Goal: Transaction & Acquisition: Purchase product/service

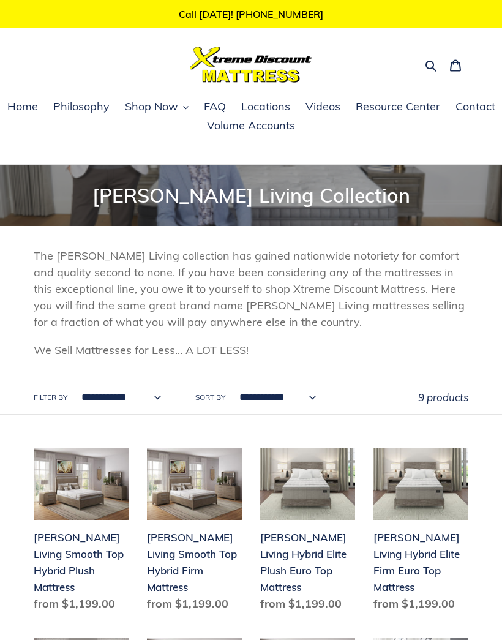
click at [16, 100] on span "Home" at bounding box center [22, 106] width 31 height 15
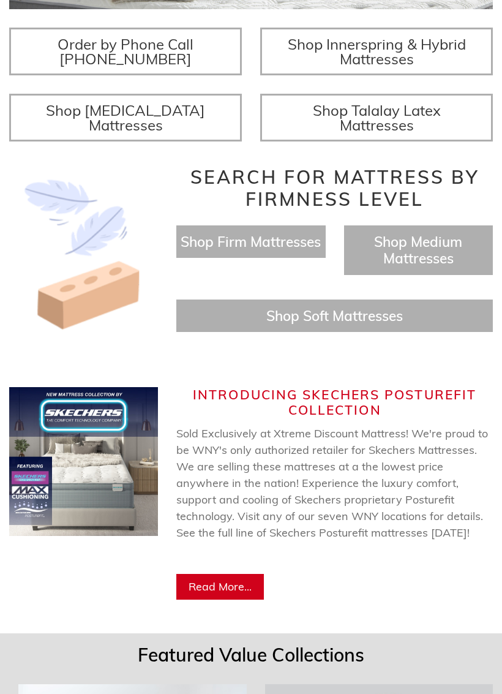
scroll to position [421, 0]
click at [301, 324] on span "Shop Soft Mattresses" at bounding box center [334, 315] width 137 height 18
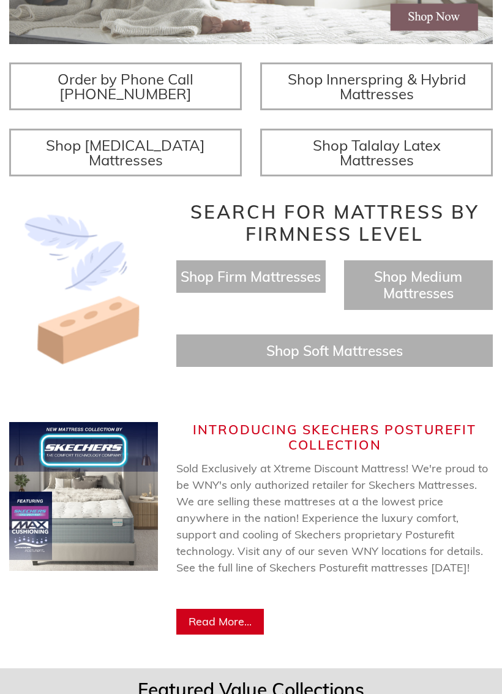
scroll to position [386, 0]
click at [280, 285] on span "Shop Firm Mattresses" at bounding box center [251, 277] width 140 height 18
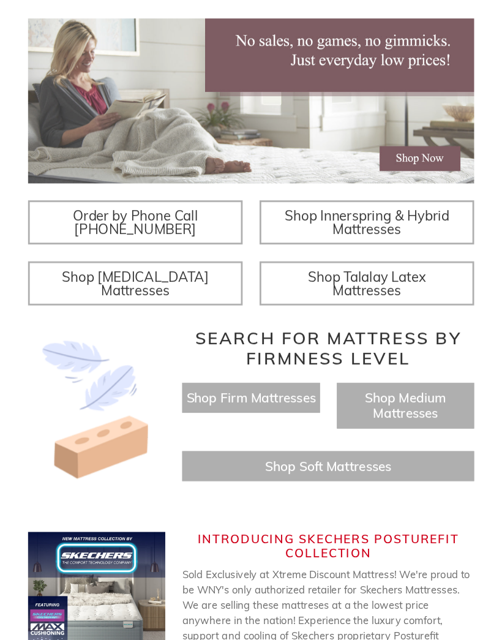
scroll to position [0, 484]
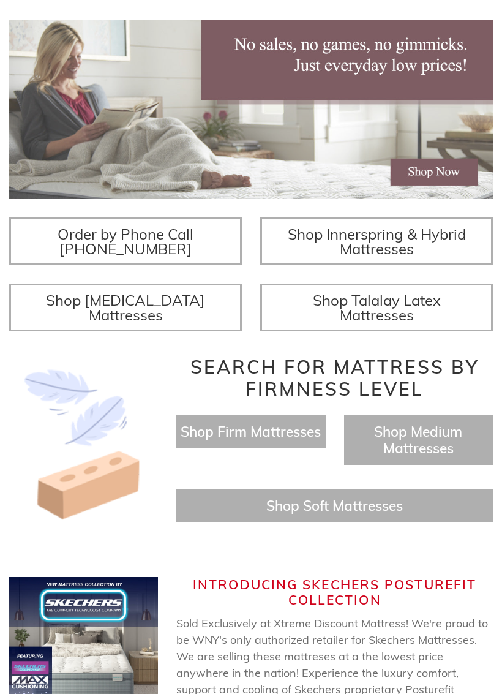
click at [167, 331] on link "Shop Memory Foam Mattresses" at bounding box center [125, 308] width 233 height 48
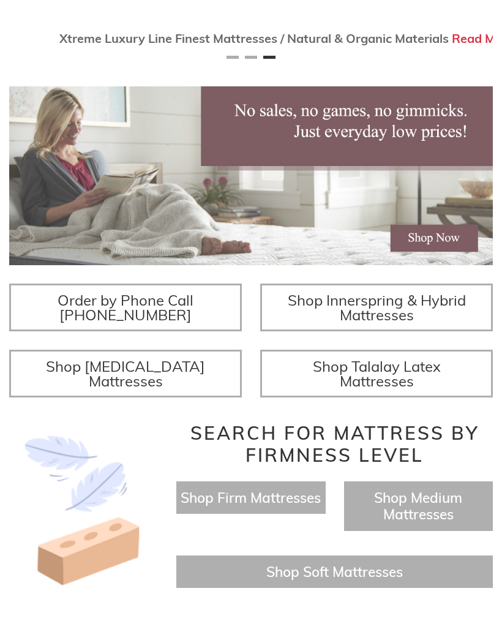
scroll to position [0, 967]
click at [423, 396] on link "Shop Talalay Latex Mattresses" at bounding box center [376, 374] width 233 height 48
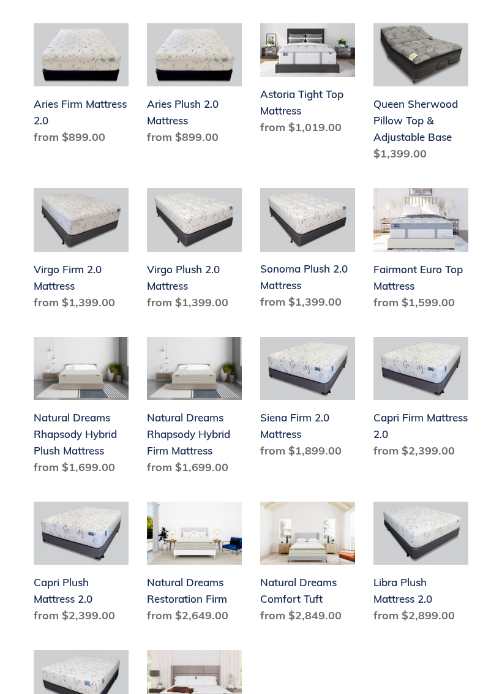
scroll to position [853, 0]
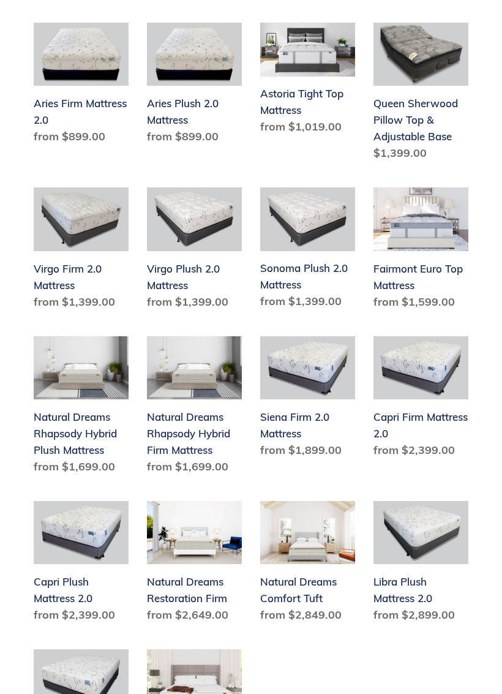
click at [89, 2] on div "**********" at bounding box center [251, 76] width 502 height 1528
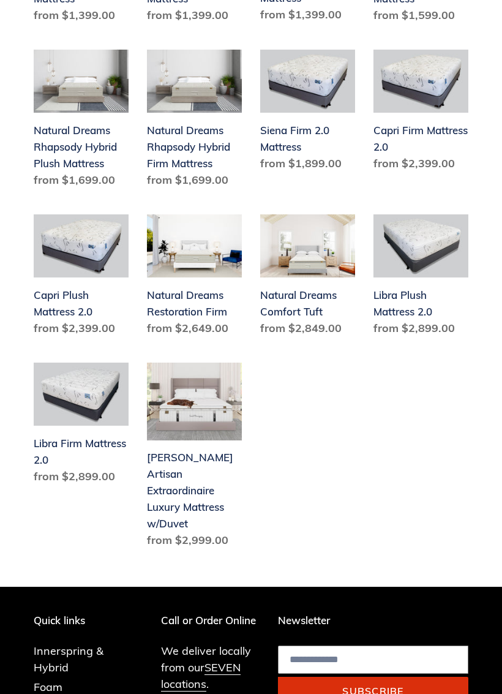
scroll to position [1140, 0]
click at [201, 406] on link "[PERSON_NAME] Artisan Extraordinaire Luxury Mattress w/Duvet" at bounding box center [194, 458] width 95 height 190
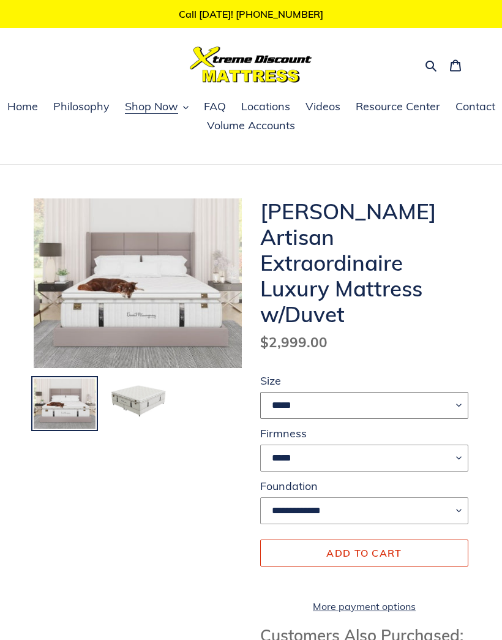
click at [457, 392] on select "***** ****" at bounding box center [364, 405] width 208 height 27
